Goal: Information Seeking & Learning: Find specific fact

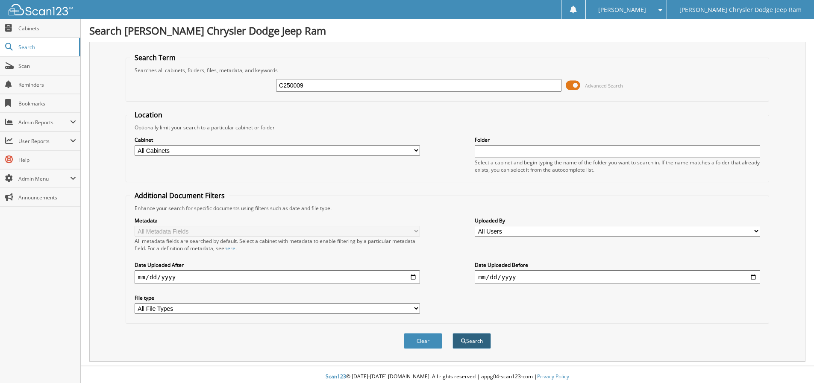
type input "C250009"
click at [466, 341] on button "Search" at bounding box center [472, 341] width 38 height 16
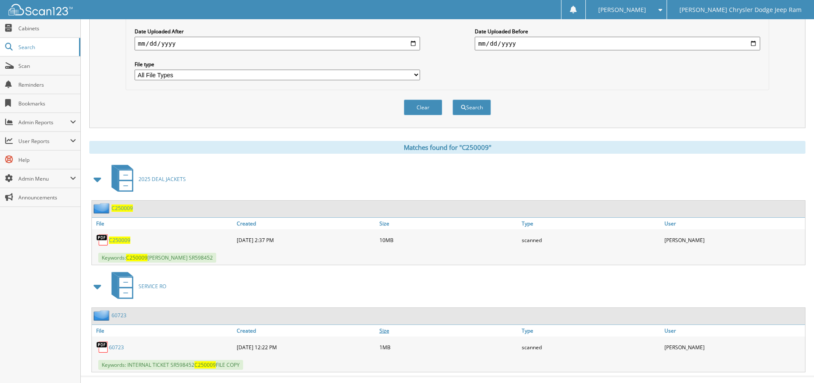
scroll to position [249, 0]
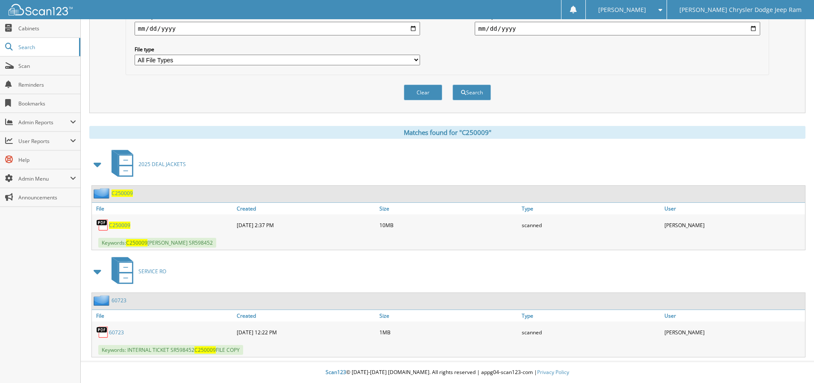
click at [115, 227] on span "C250009" at bounding box center [119, 225] width 21 height 7
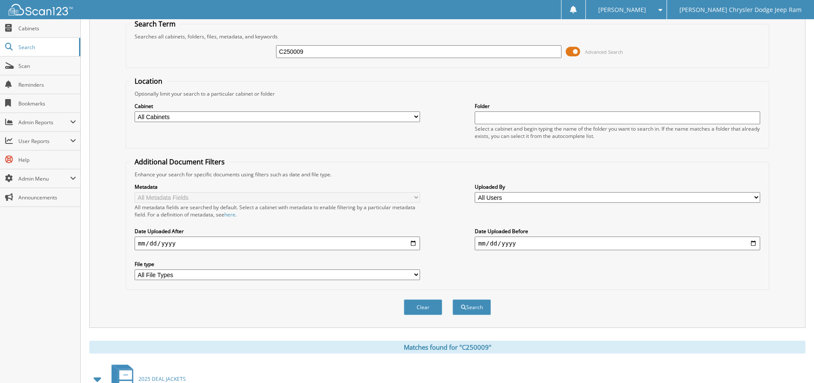
scroll to position [0, 0]
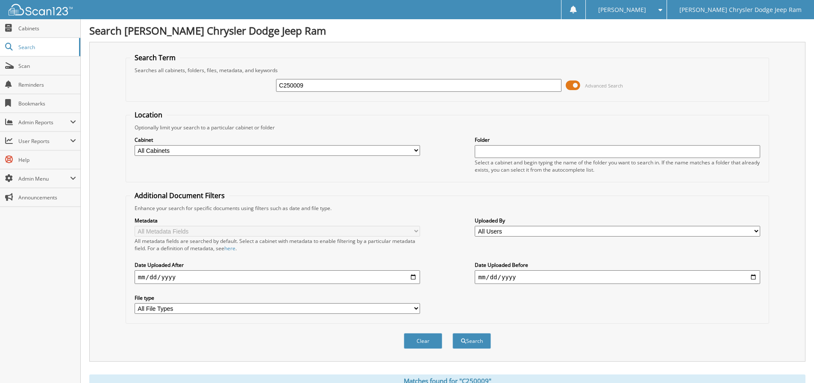
drag, startPoint x: 319, startPoint y: 85, endPoint x: 191, endPoint y: 90, distance: 127.9
click at [193, 89] on div "C250009 Advanced Search" at bounding box center [447, 85] width 634 height 23
type input "J25703"
click at [453, 333] on button "Search" at bounding box center [472, 341] width 38 height 16
click at [477, 340] on button "Search" at bounding box center [472, 341] width 38 height 16
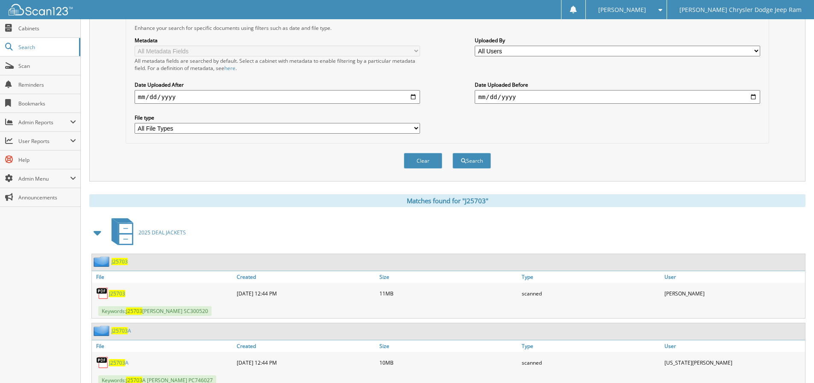
scroll to position [214, 0]
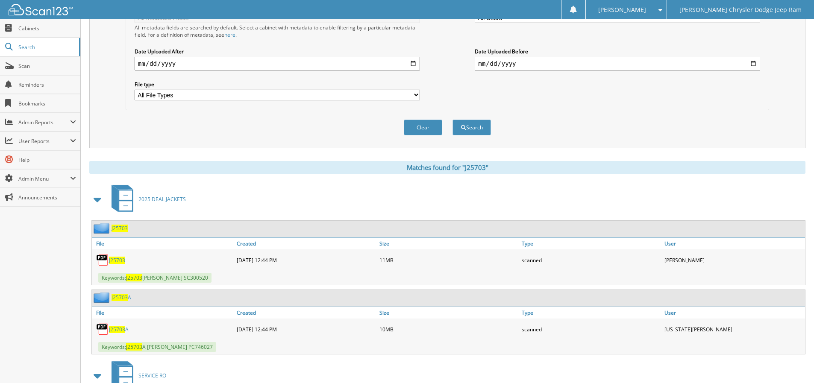
click at [117, 258] on span "J25703" at bounding box center [117, 260] width 16 height 7
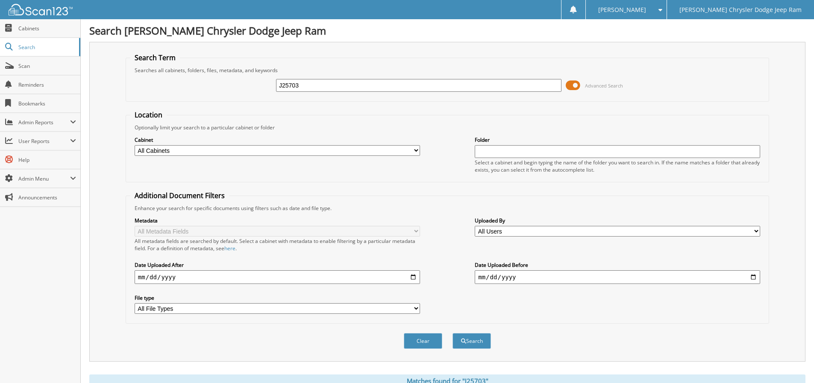
drag, startPoint x: 293, startPoint y: 93, endPoint x: 225, endPoint y: 106, distance: 69.3
click at [229, 103] on form "Search Term Searches all cabinets, folders, files, metadata, and keywords J2570…" at bounding box center [448, 206] width 644 height 306
type input "J25845"
click at [474, 339] on button "Search" at bounding box center [472, 341] width 38 height 16
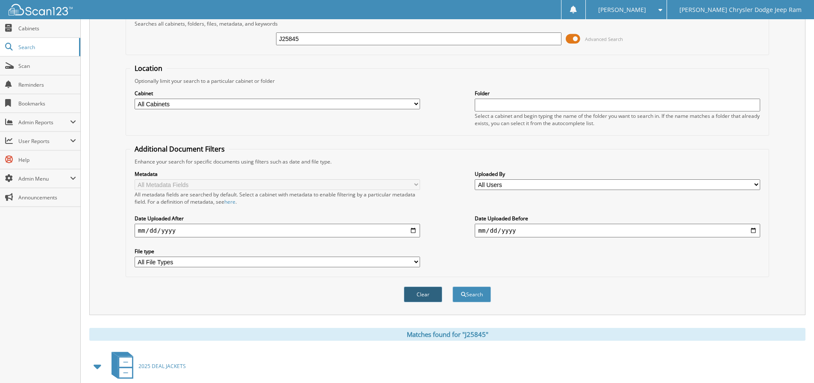
scroll to position [171, 0]
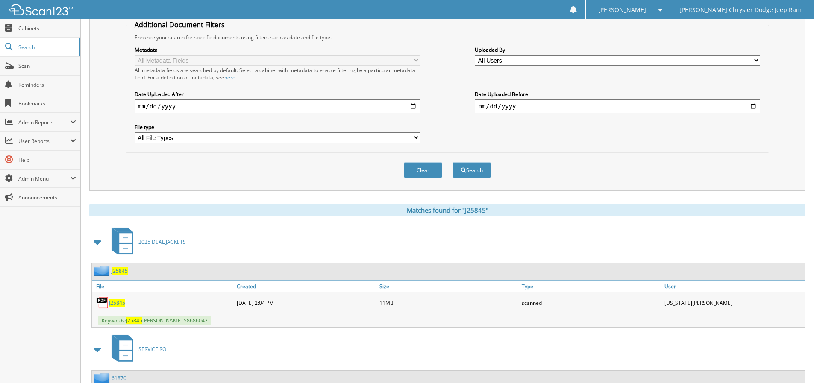
click at [142, 244] on span "2025 DEAL JACKETS" at bounding box center [161, 242] width 47 height 7
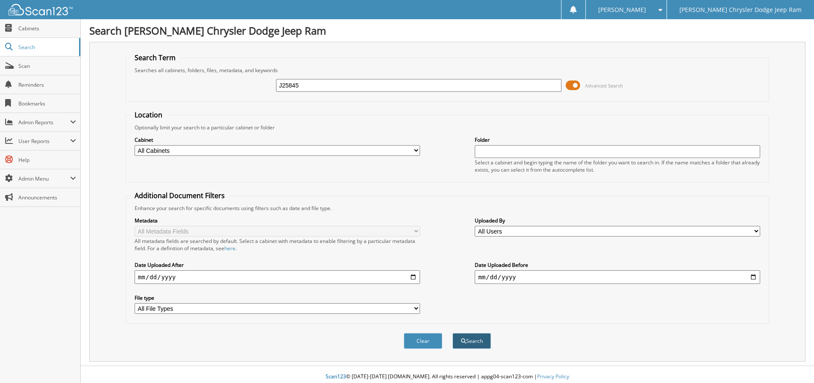
type input "J25845"
click at [477, 345] on button "Search" at bounding box center [472, 341] width 38 height 16
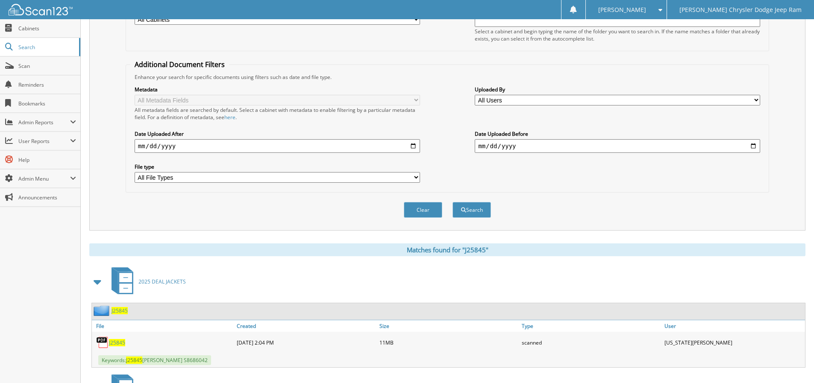
scroll to position [171, 0]
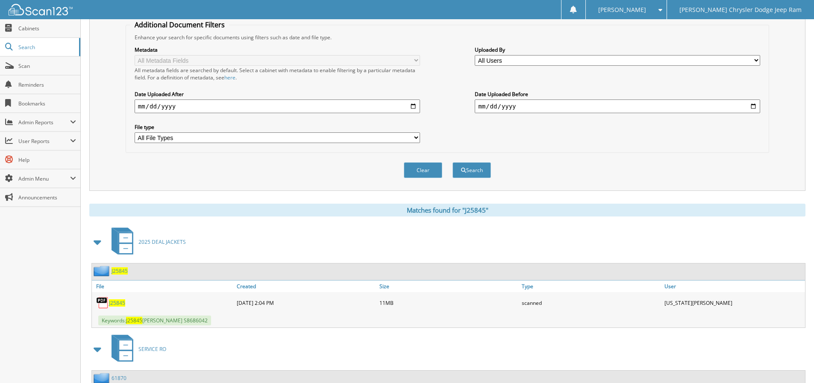
click at [114, 304] on span "J25845" at bounding box center [117, 303] width 16 height 7
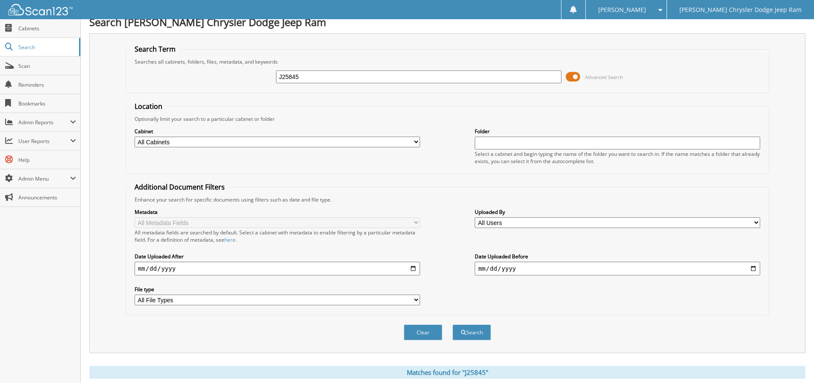
scroll to position [0, 0]
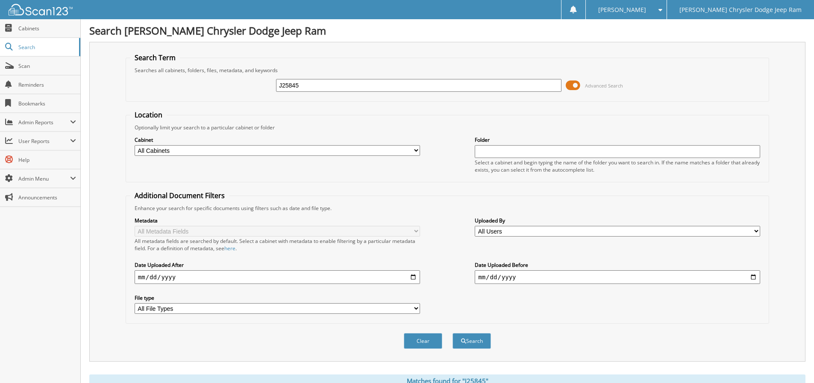
drag, startPoint x: 319, startPoint y: 85, endPoint x: 196, endPoint y: 103, distance: 124.5
click at [198, 104] on form "Search Term Searches all cabinets, folders, files, metadata, and keywords J2584…" at bounding box center [448, 206] width 644 height 306
type input "J25901B"
click at [476, 338] on button "Search" at bounding box center [472, 341] width 38 height 16
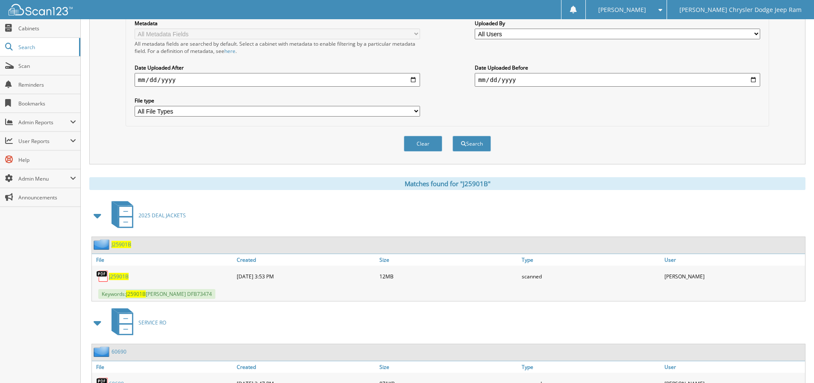
scroll to position [214, 0]
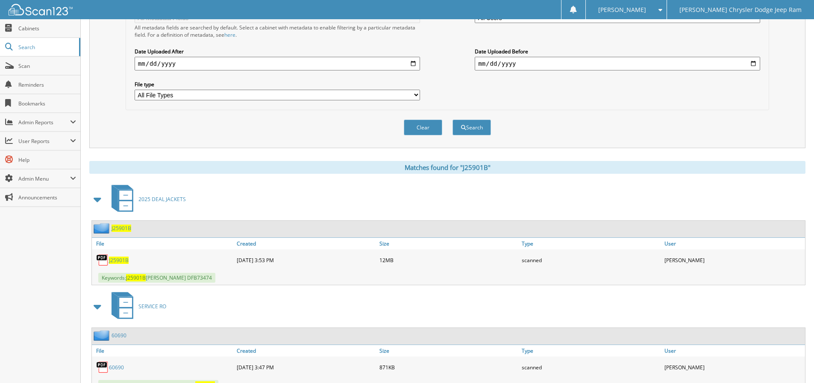
click at [123, 259] on span "J25901B" at bounding box center [119, 260] width 20 height 7
